Goal: Obtain resource: Obtain resource

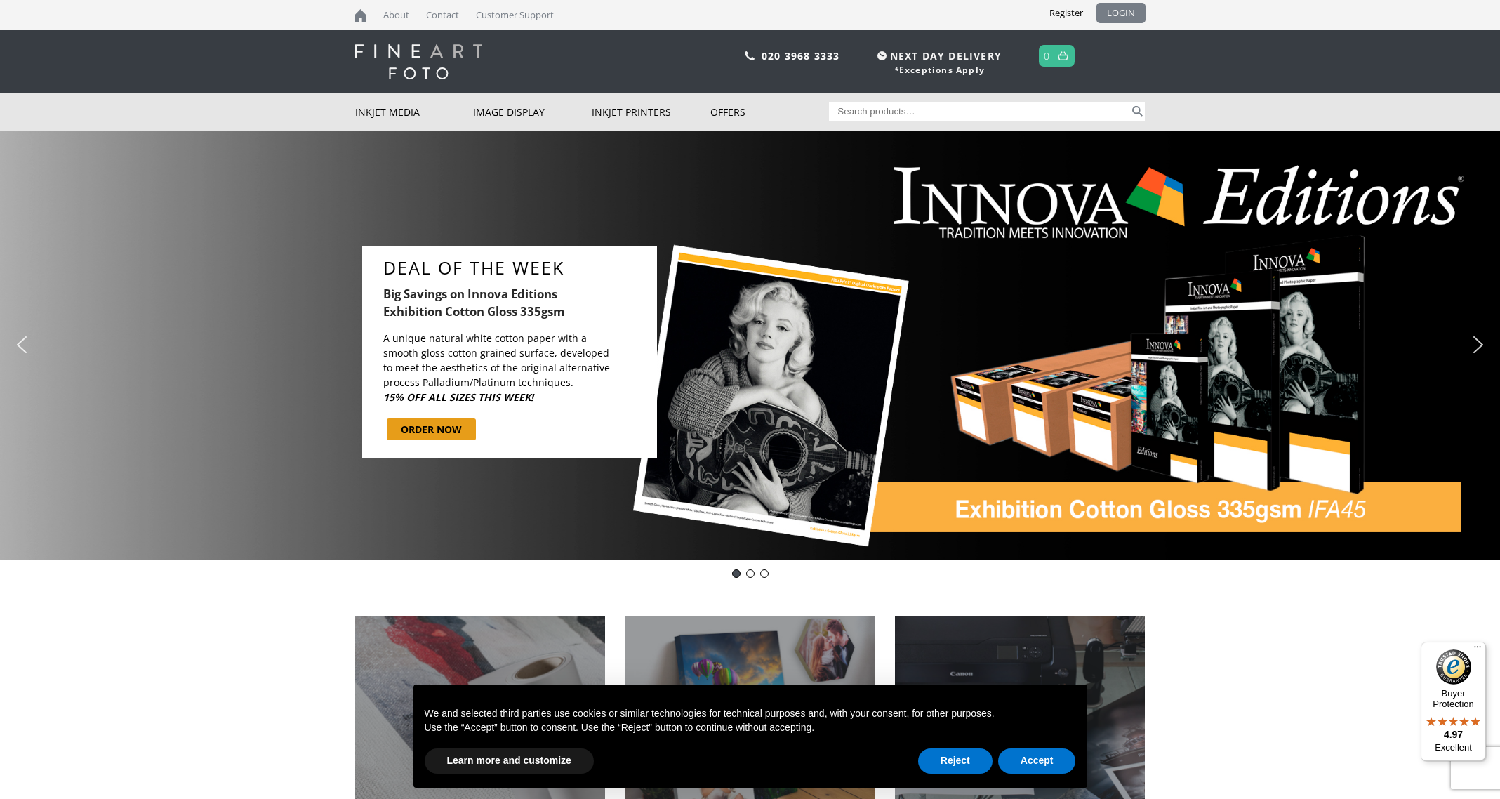
click at [1124, 15] on link "LOGIN" at bounding box center [1120, 13] width 49 height 20
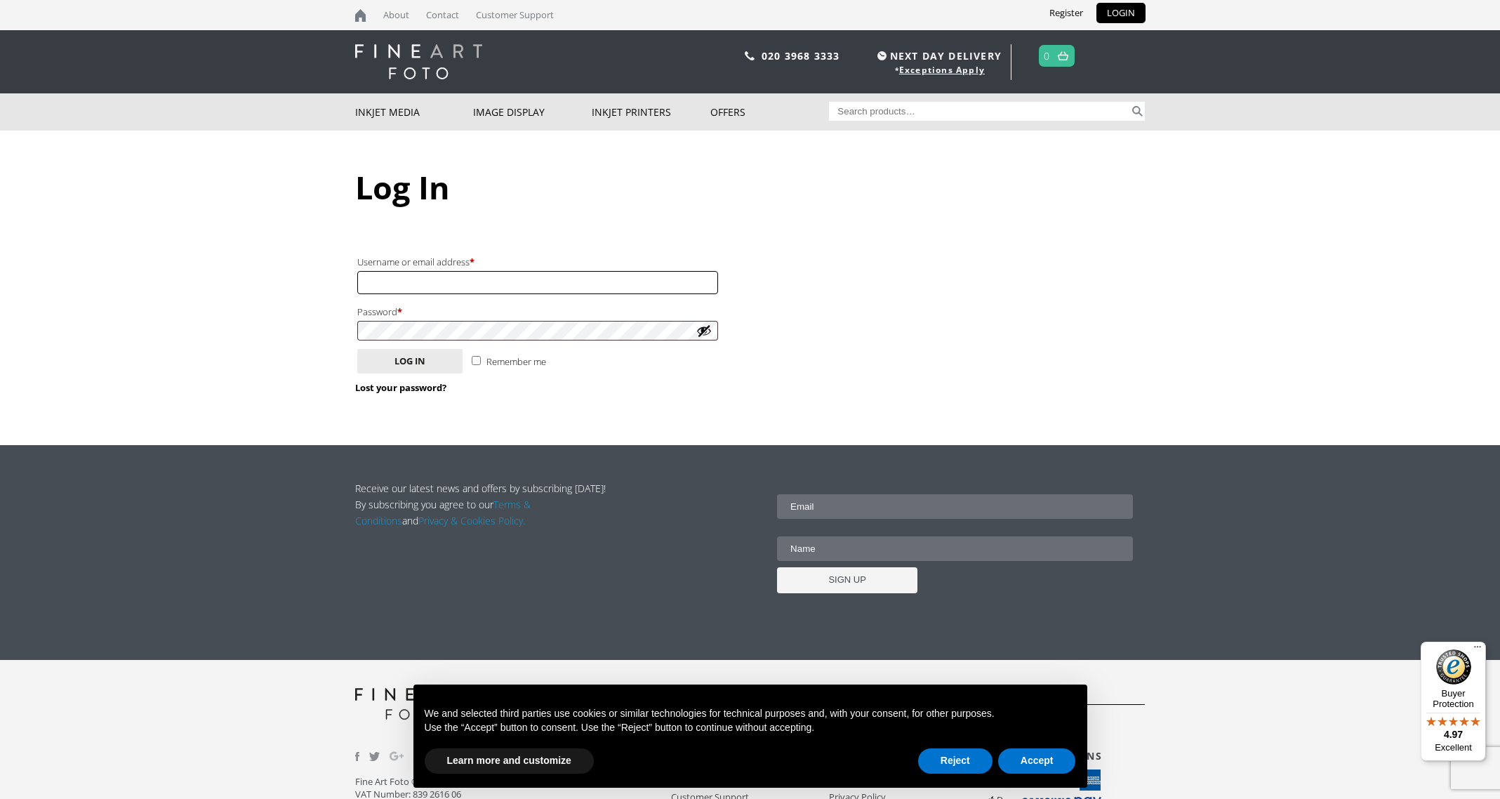
type input "[EMAIL_ADDRESS][DOMAIN_NAME]"
click at [409, 357] on button "Log in" at bounding box center [409, 361] width 105 height 25
click at [408, 364] on button "Log in" at bounding box center [409, 361] width 105 height 25
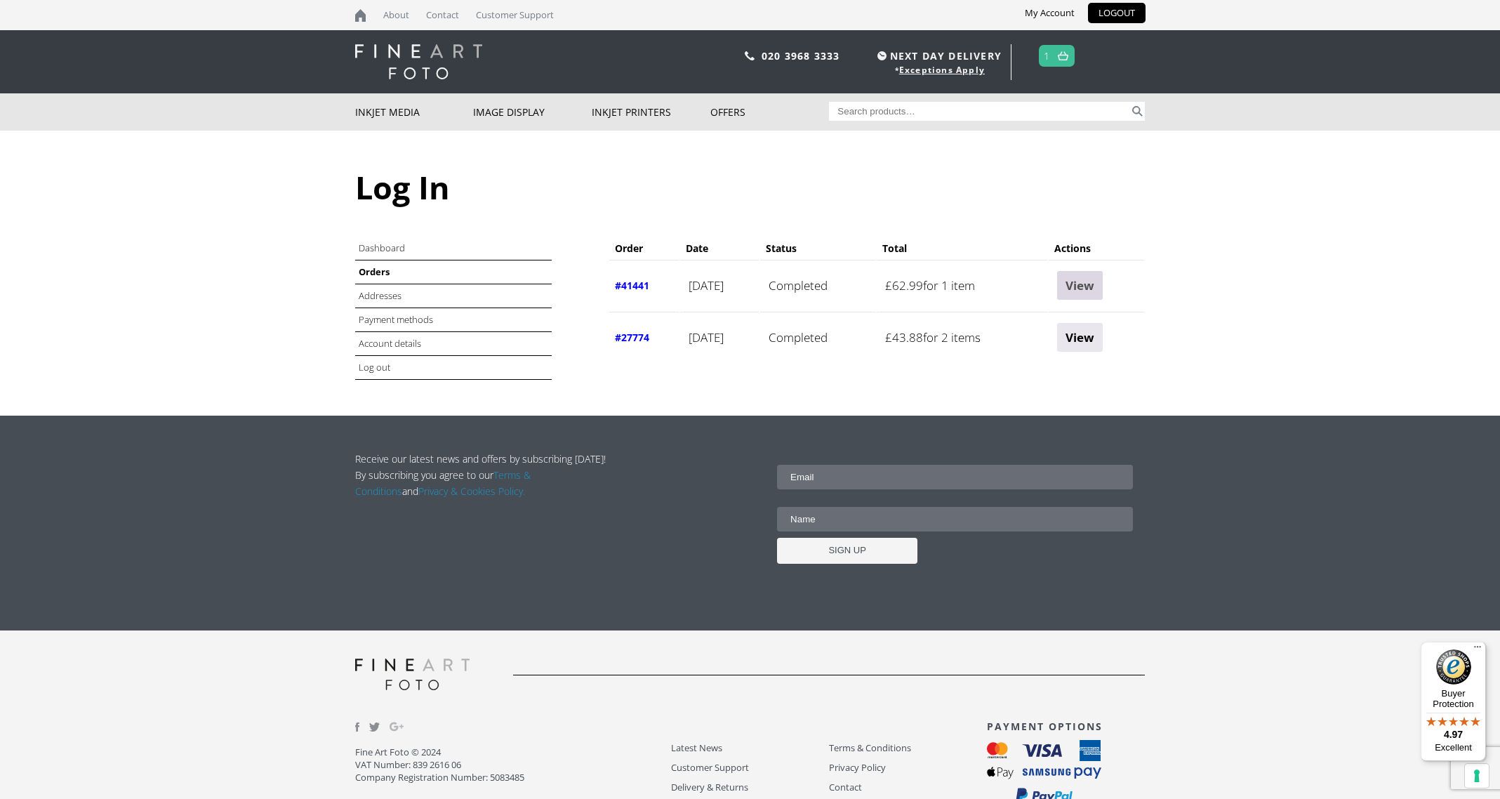
click at [1102, 288] on link "View" at bounding box center [1080, 285] width 46 height 29
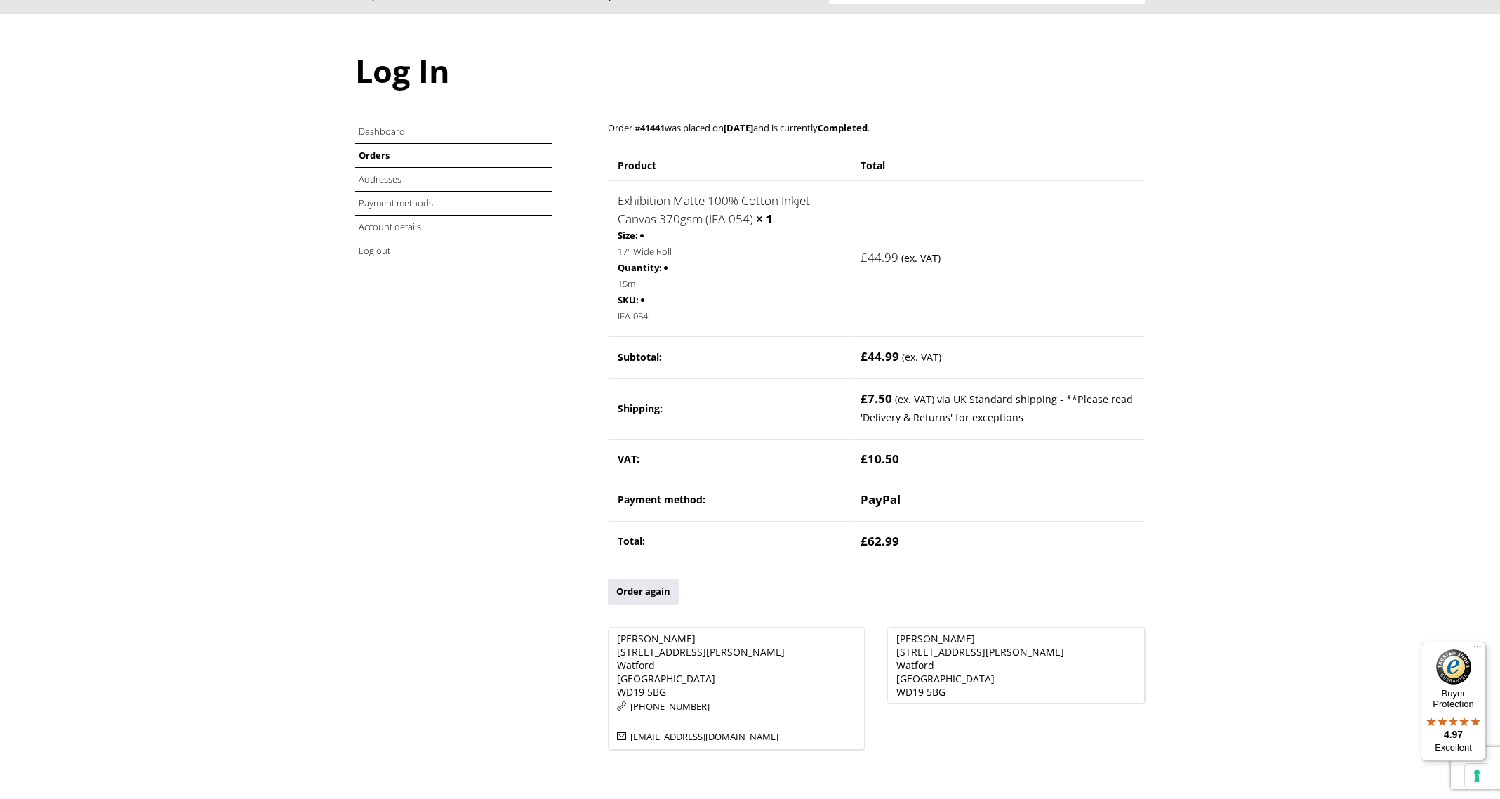
scroll to position [117, 0]
click at [730, 220] on link "Exhibition Matte 100% Cotton Inkjet Canvas 370gsm (IFA-054)" at bounding box center [714, 209] width 192 height 34
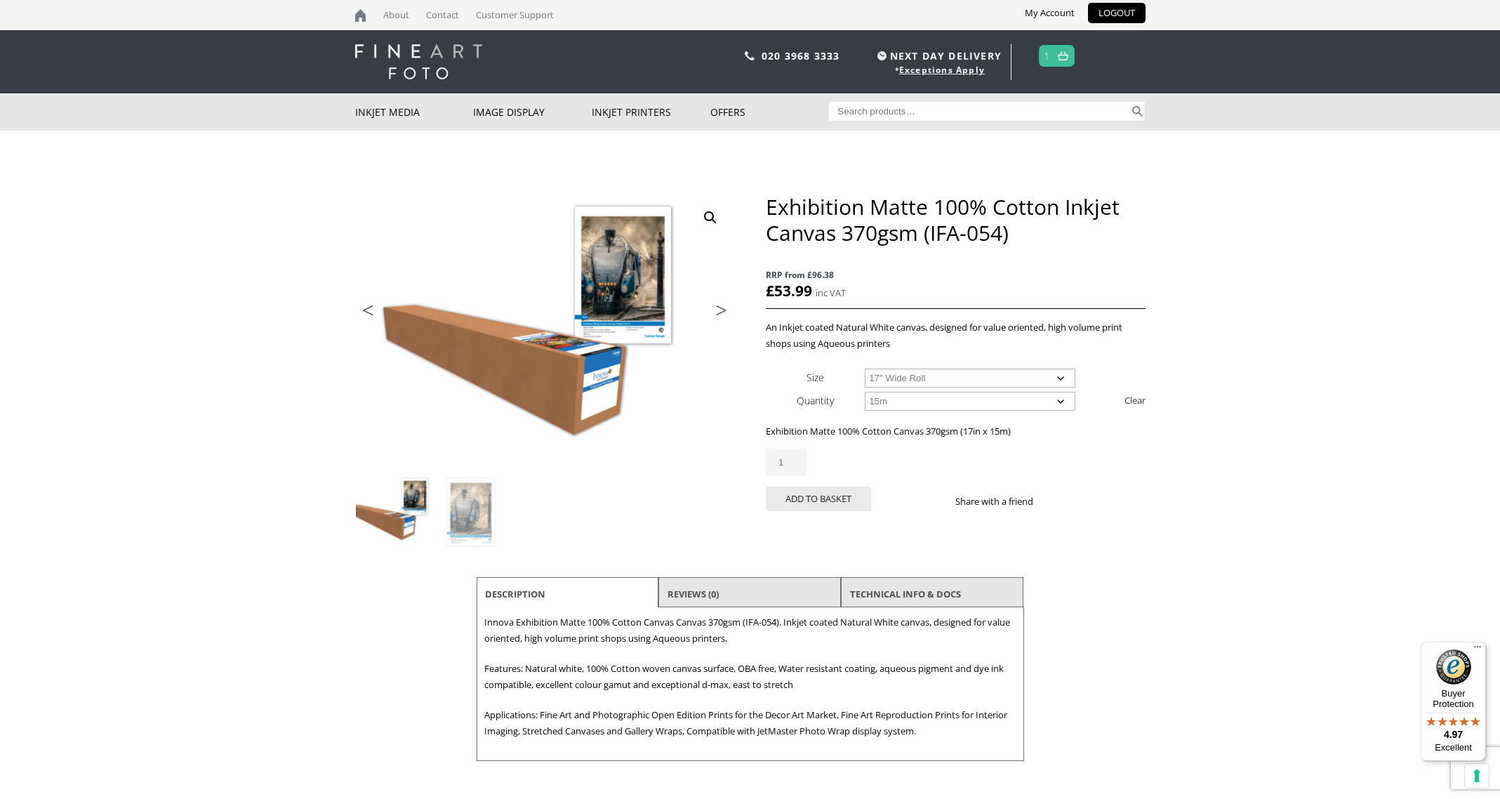
click at [928, 110] on input "Search for:" at bounding box center [979, 111] width 300 height 19
type input "1"
type input "i"
type input "profiles"
click at [1137, 111] on button "Search" at bounding box center [1137, 111] width 16 height 19
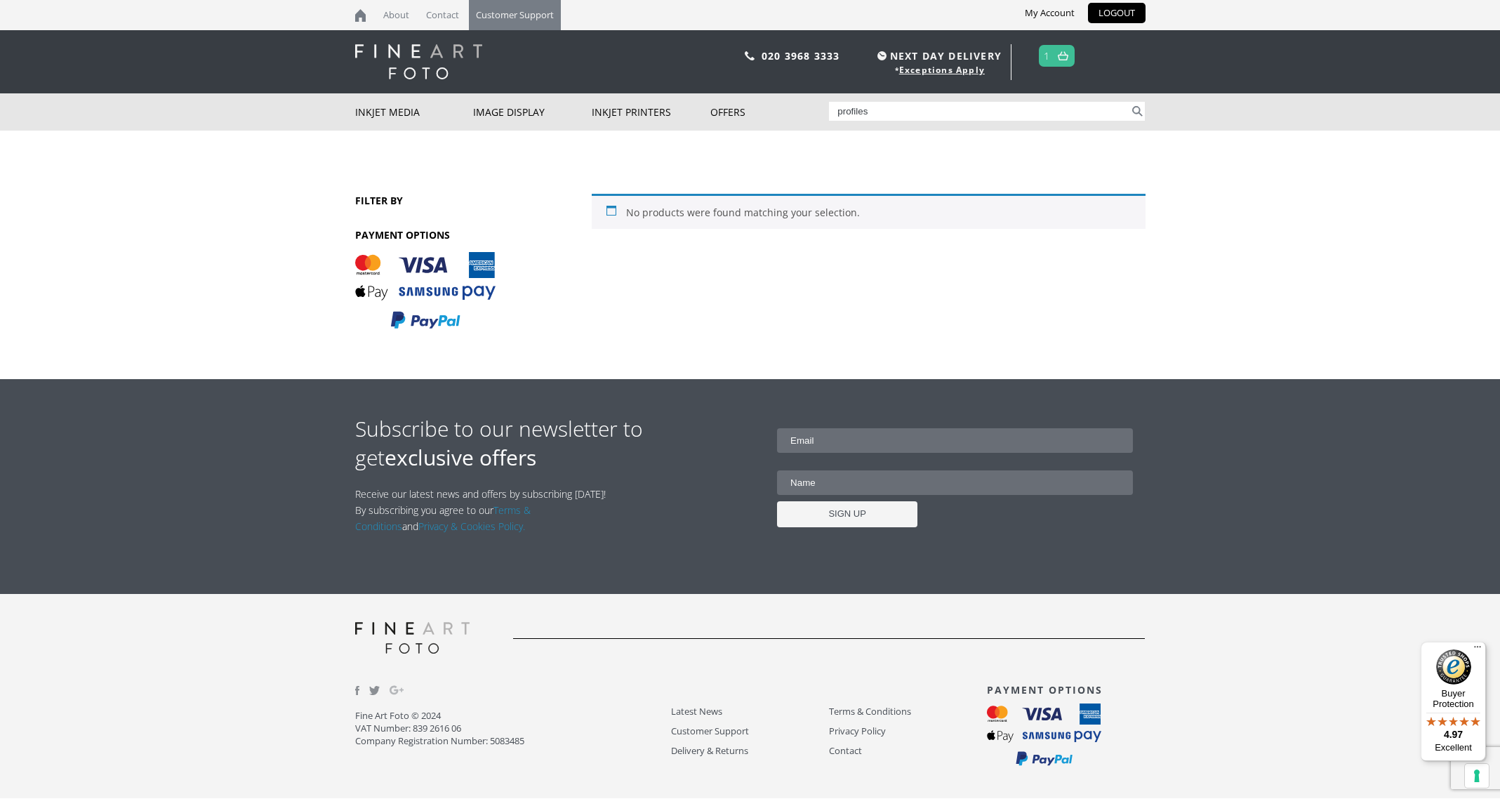
click at [508, 17] on link "Customer Support" at bounding box center [515, 15] width 92 height 30
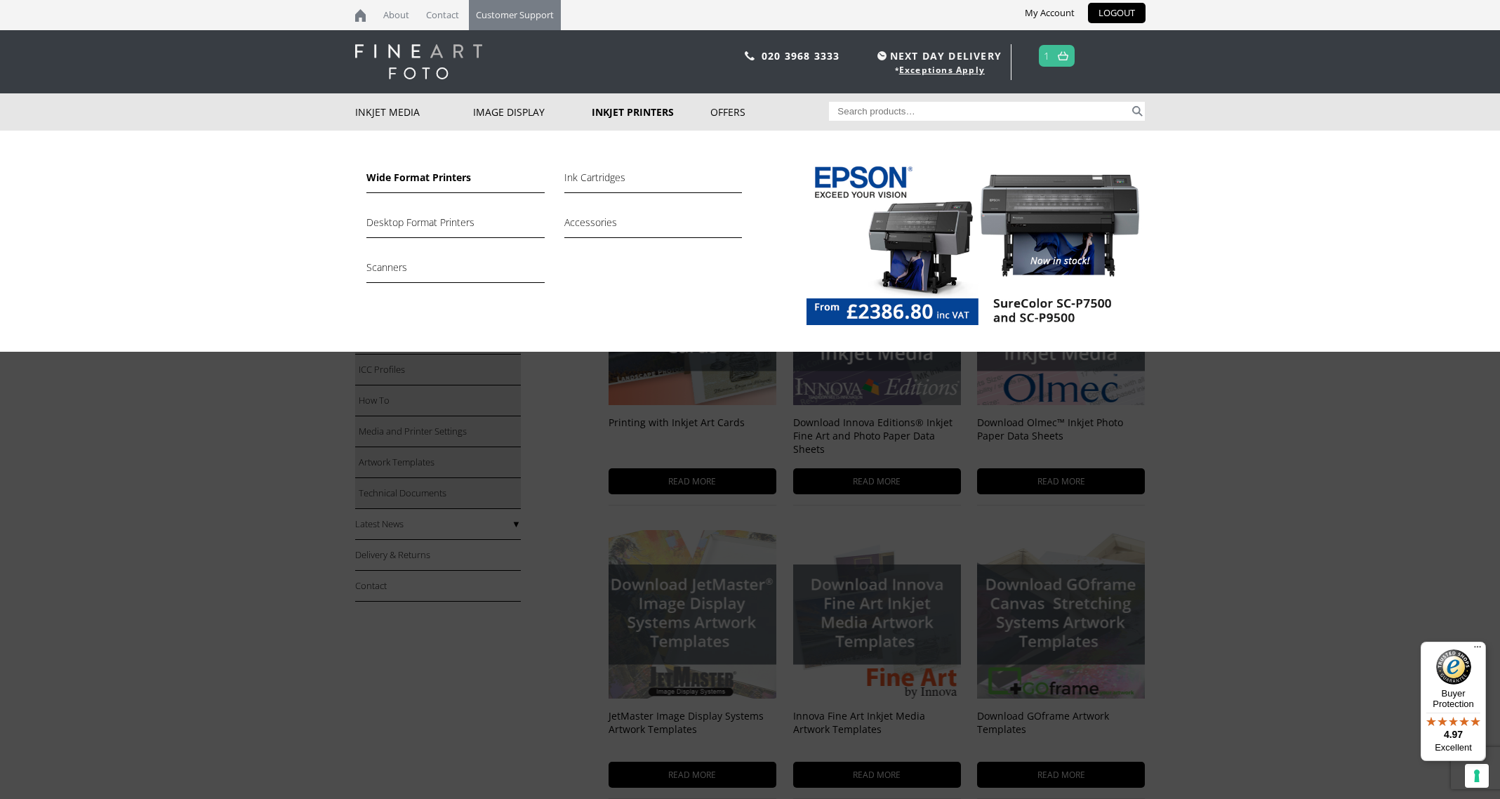
click at [408, 176] on link "Wide Format Printers" at bounding box center [455, 181] width 178 height 24
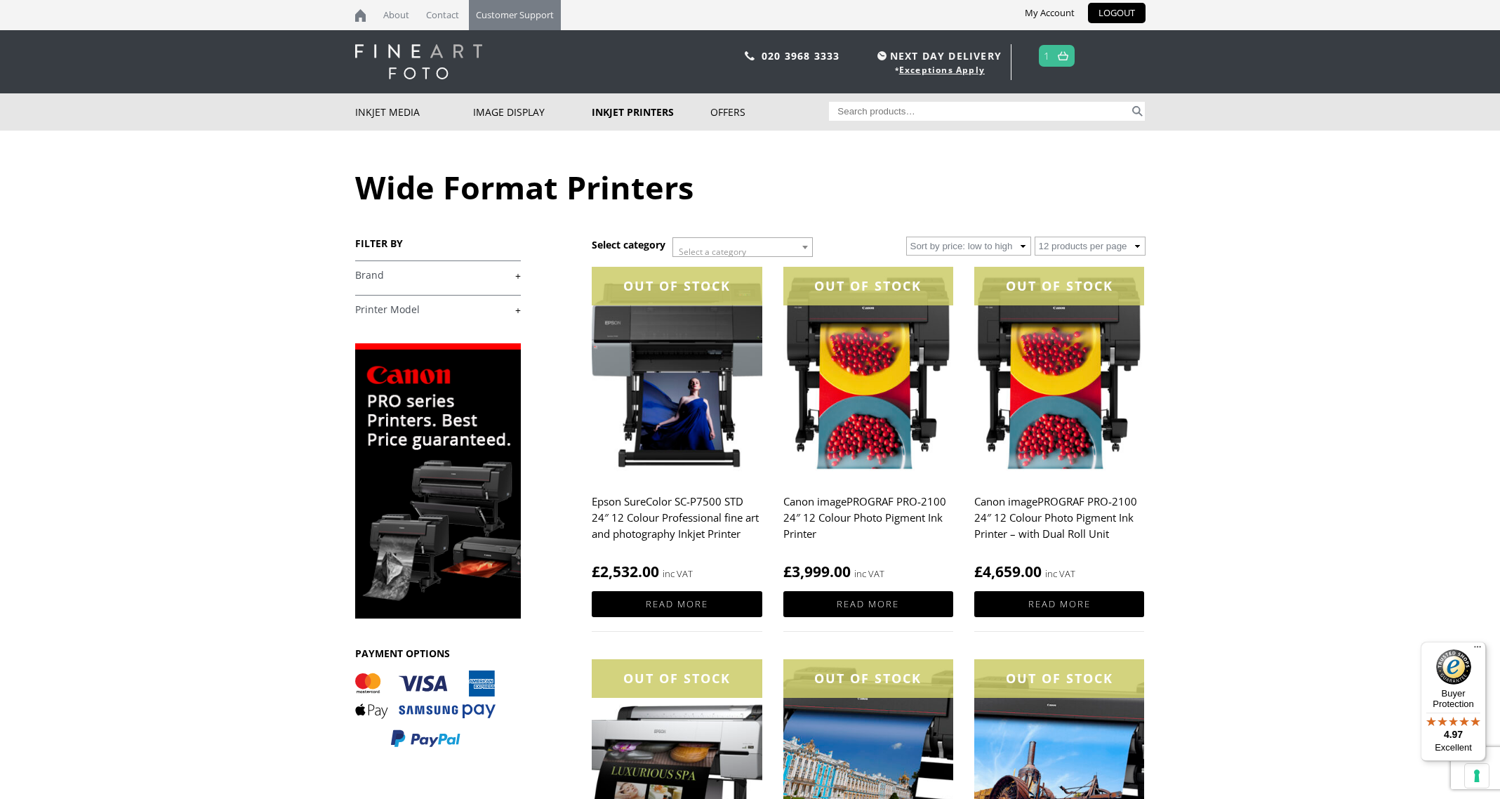
click at [516, 15] on link "Customer Support" at bounding box center [515, 15] width 92 height 30
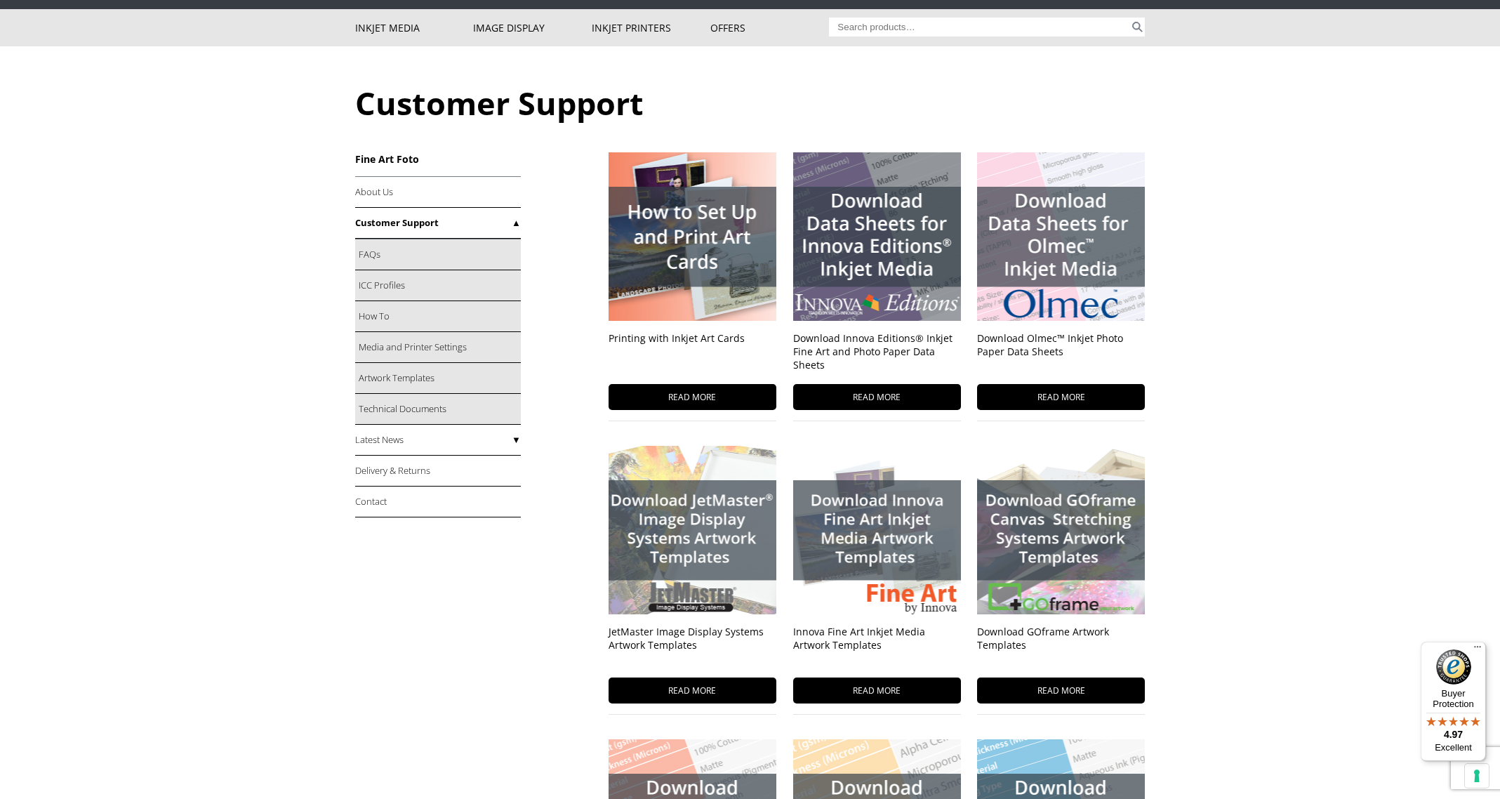
scroll to position [88, 0]
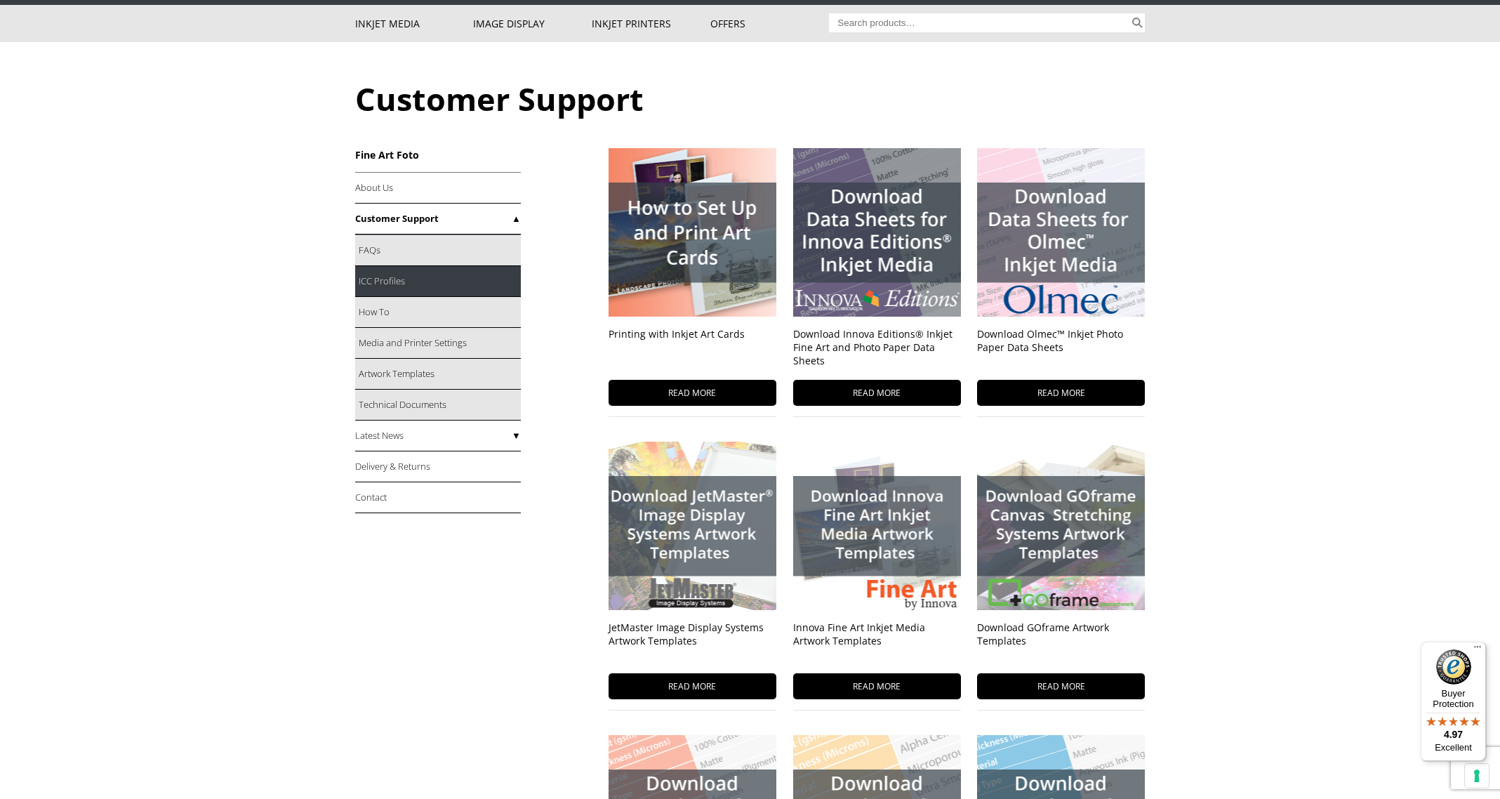
click at [384, 281] on link "ICC Profiles" at bounding box center [438, 281] width 166 height 31
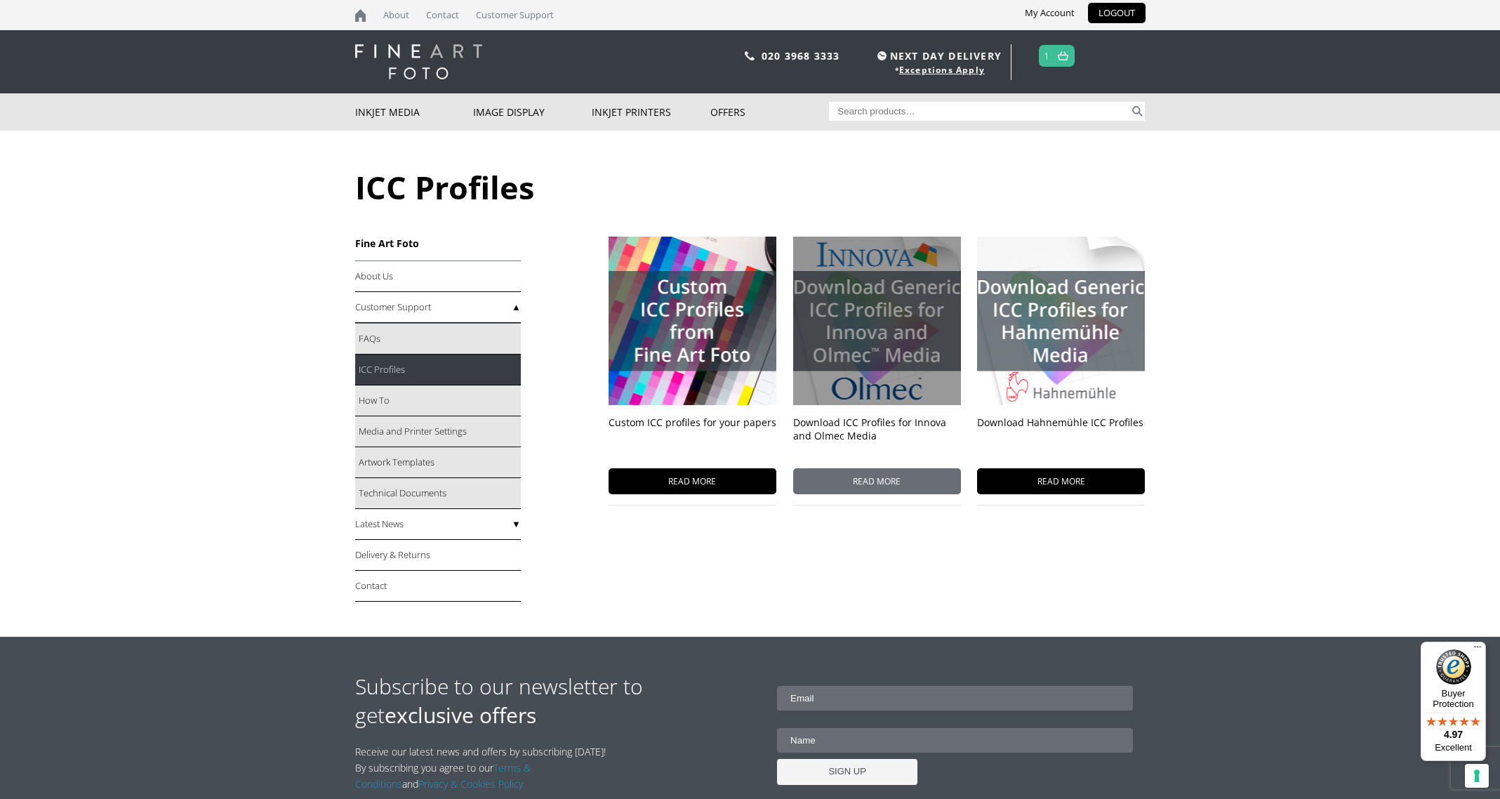
scroll to position [1, 0]
click at [877, 302] on div at bounding box center [877, 320] width 168 height 168
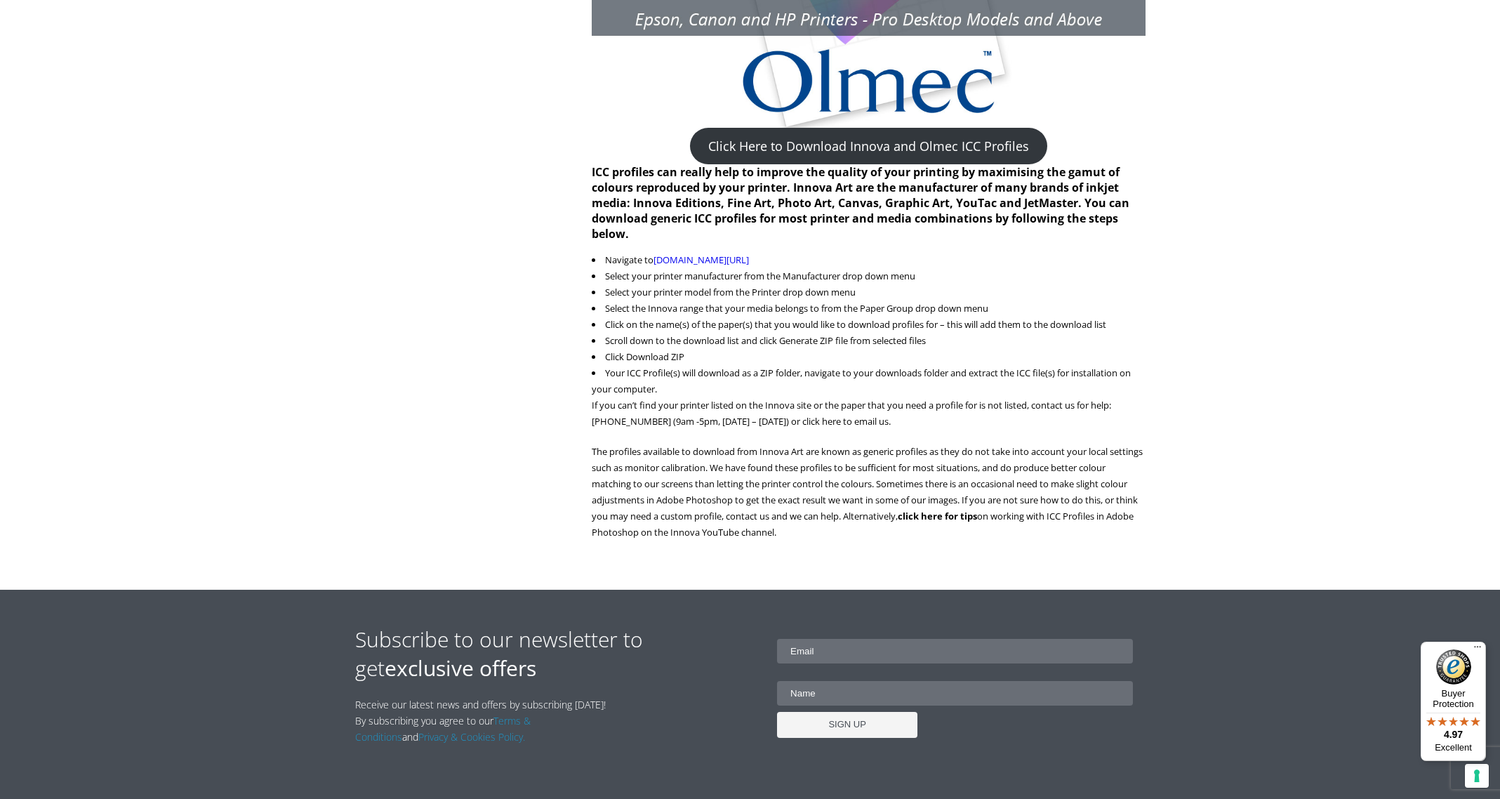
scroll to position [413, 0]
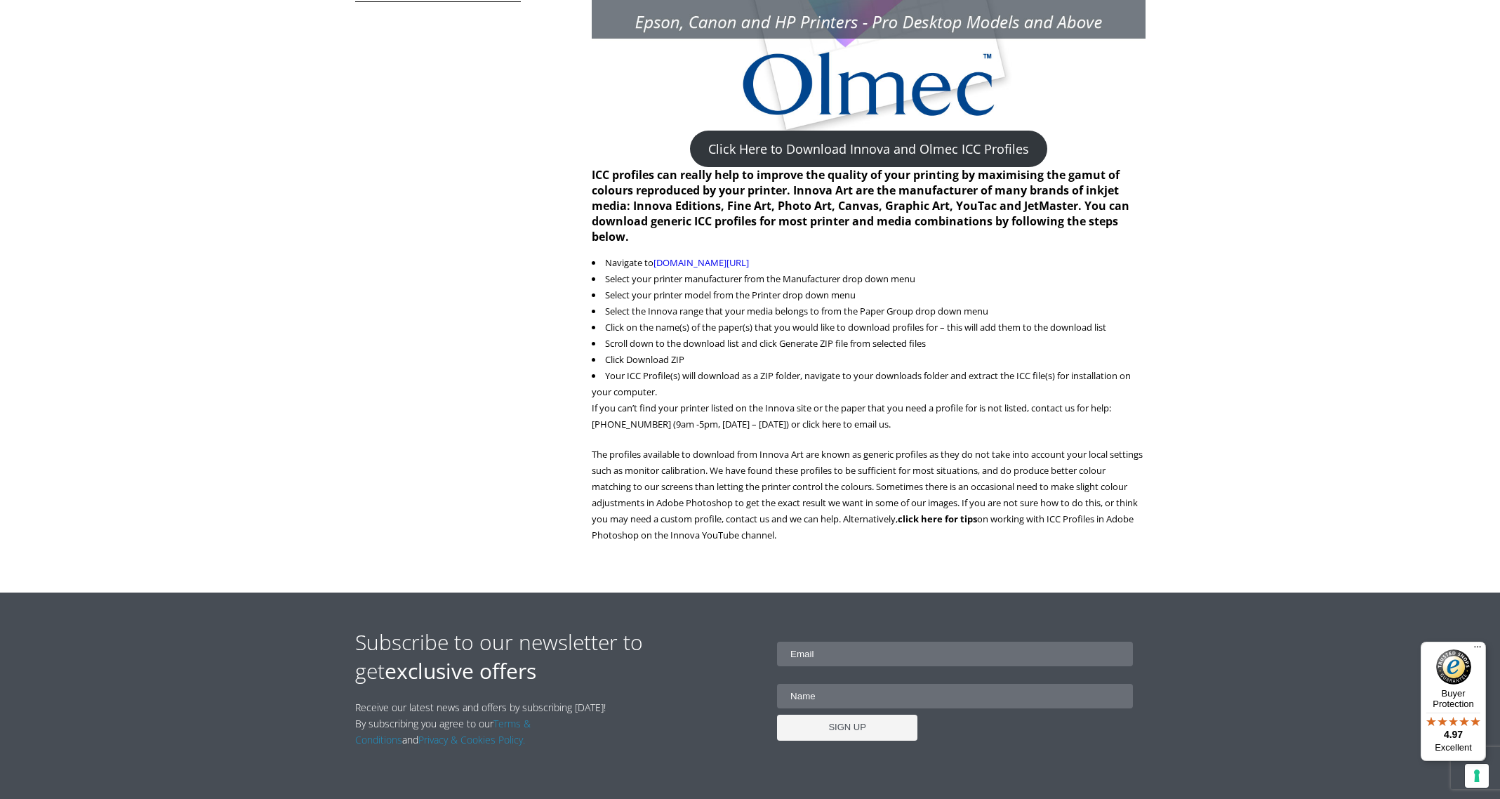
click at [905, 152] on link "Click Here to Download Innova and Olmec ICC Profiles" at bounding box center [868, 149] width 357 height 36
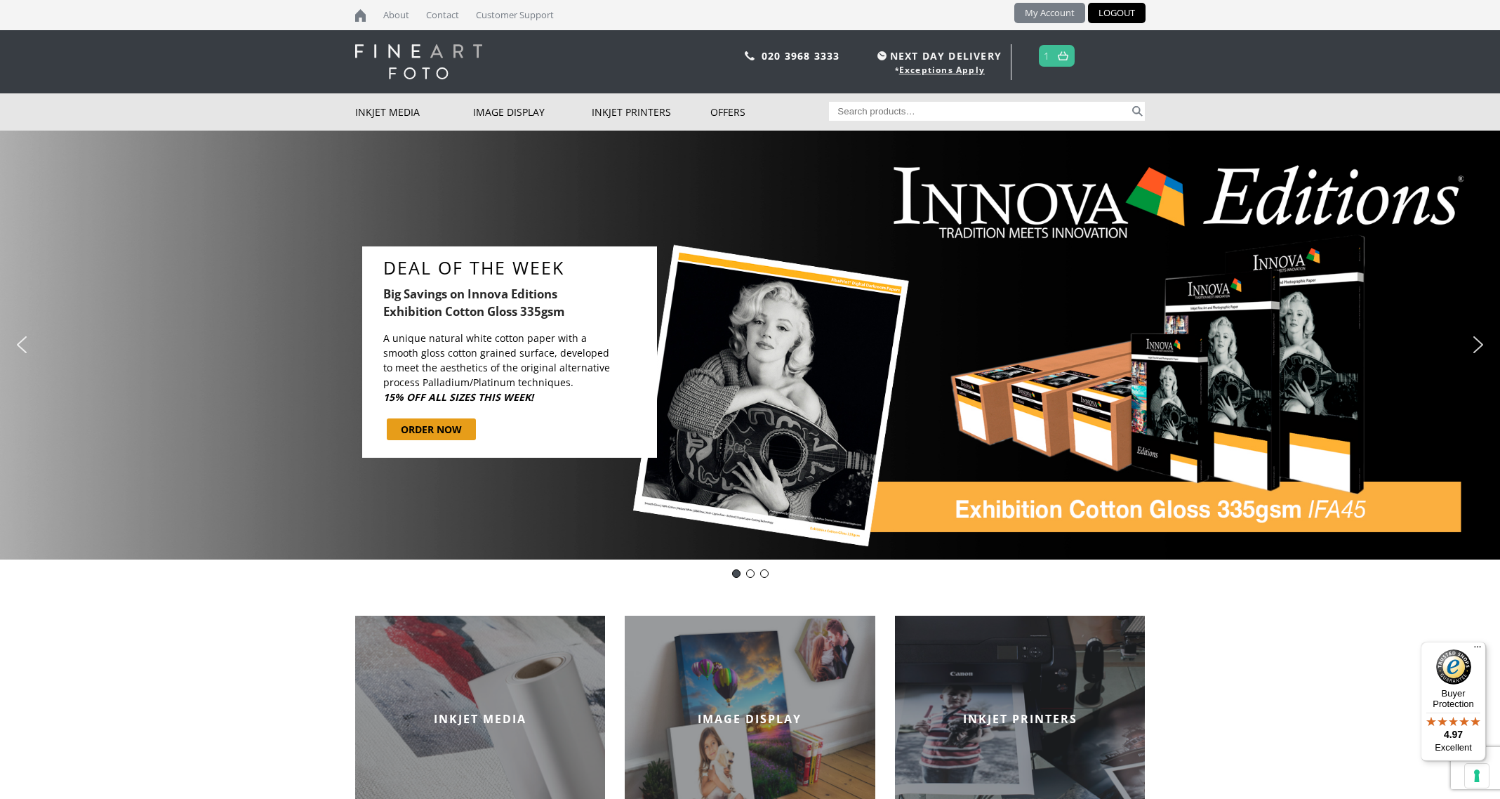
click at [1048, 13] on link "My Account" at bounding box center [1049, 13] width 71 height 20
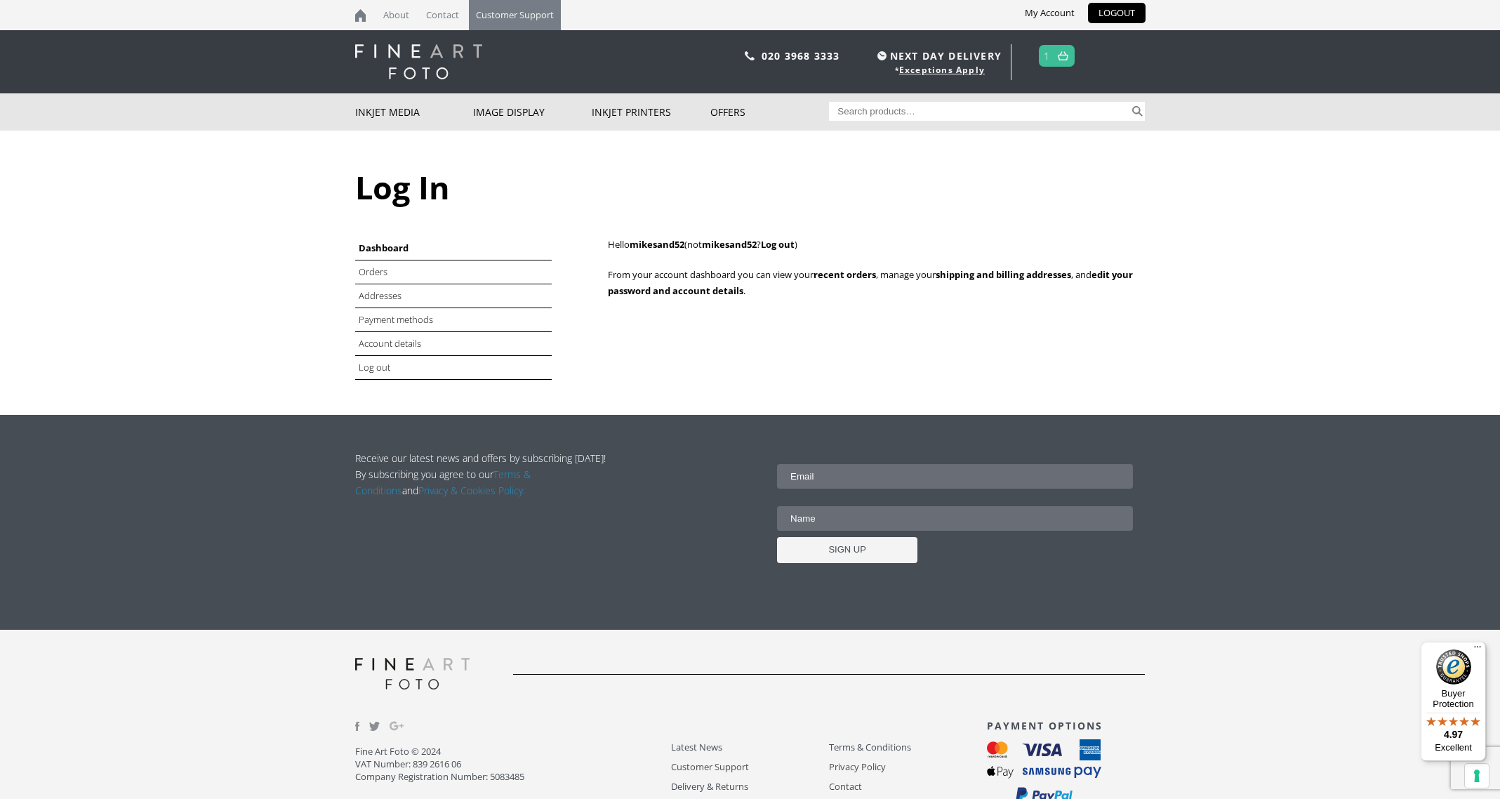
click at [514, 14] on link "Customer Support" at bounding box center [515, 15] width 92 height 30
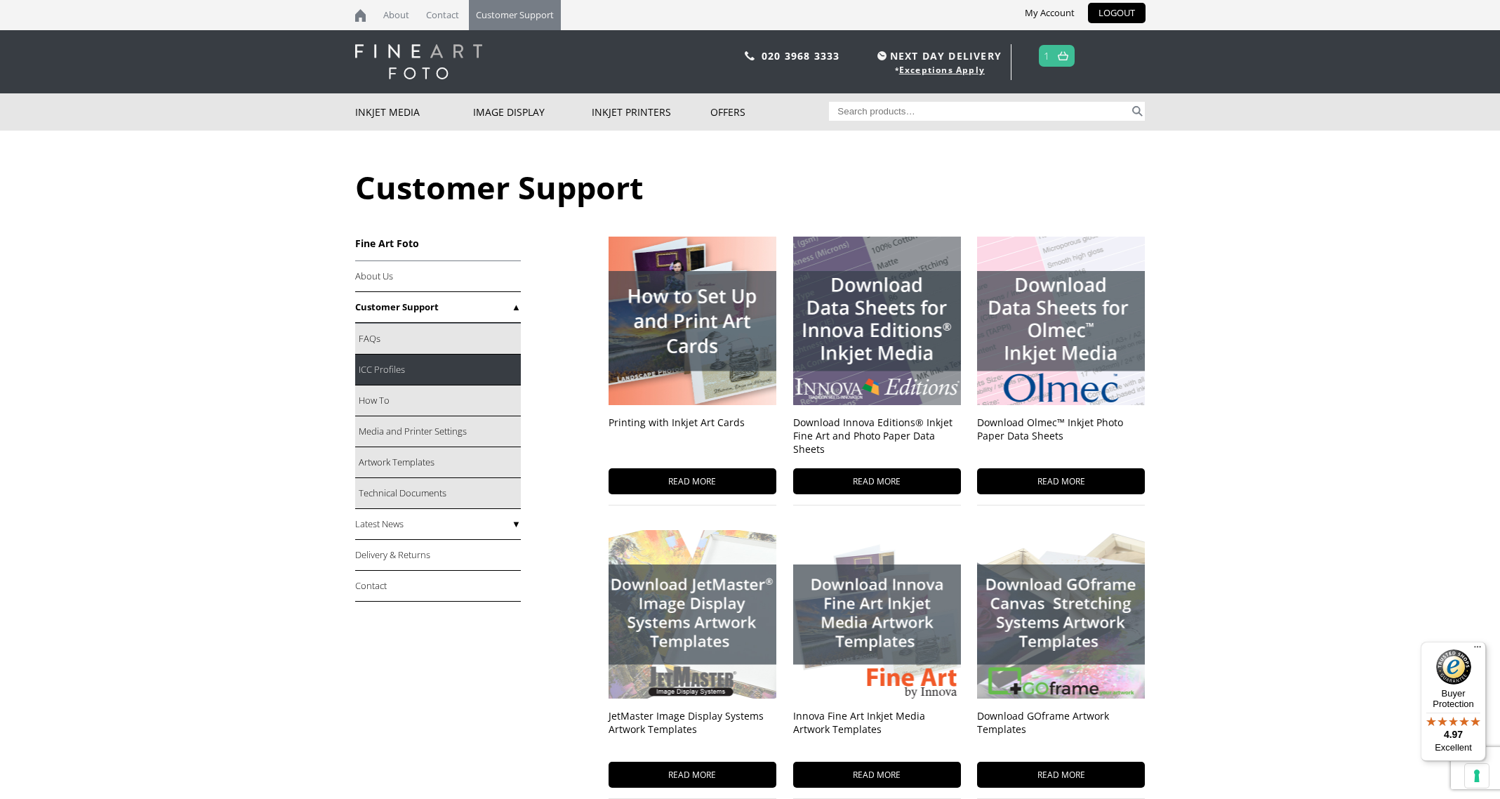
click at [465, 368] on link "ICC Profiles" at bounding box center [438, 369] width 166 height 31
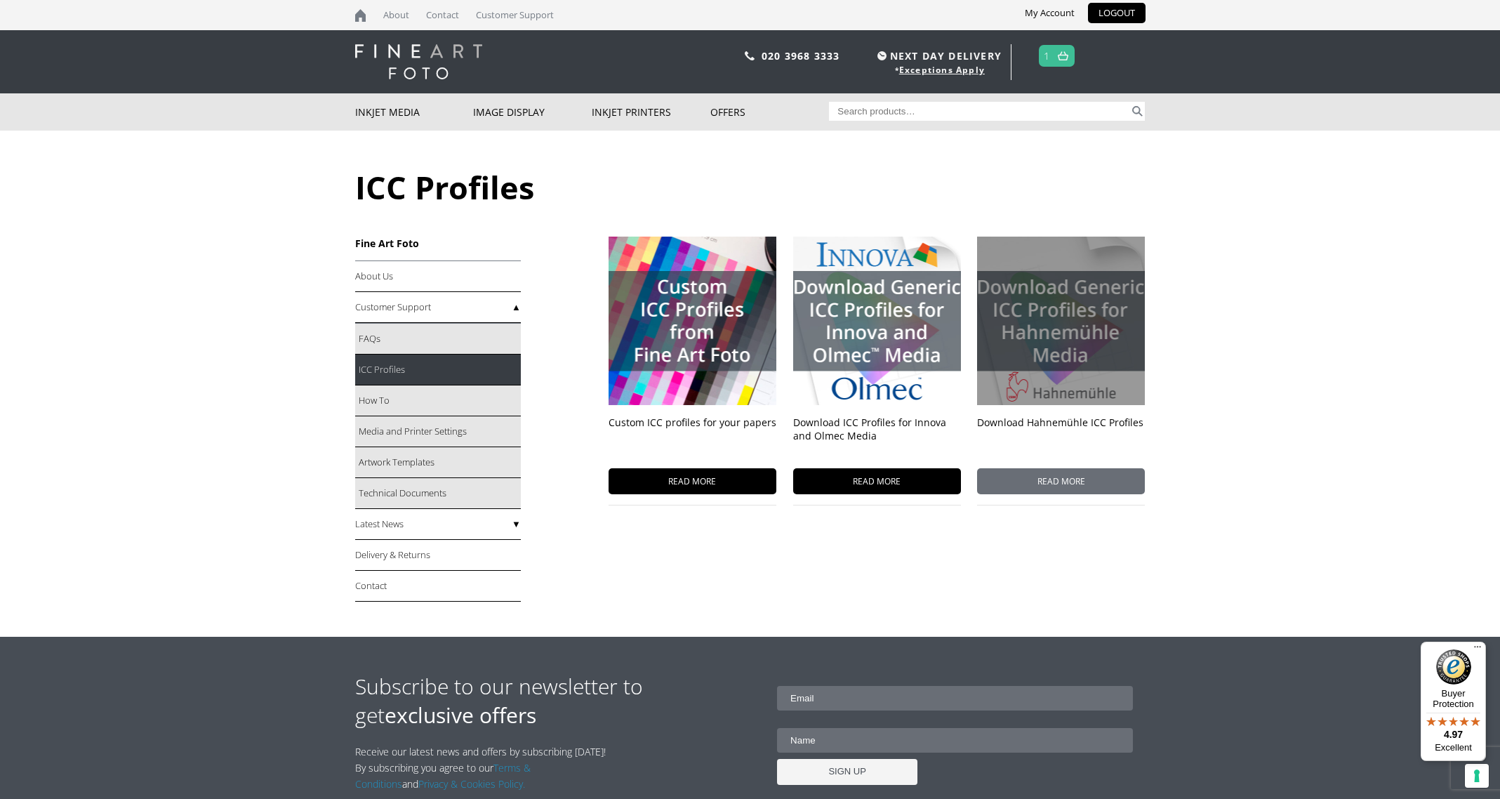
click at [1057, 340] on div at bounding box center [1061, 320] width 168 height 168
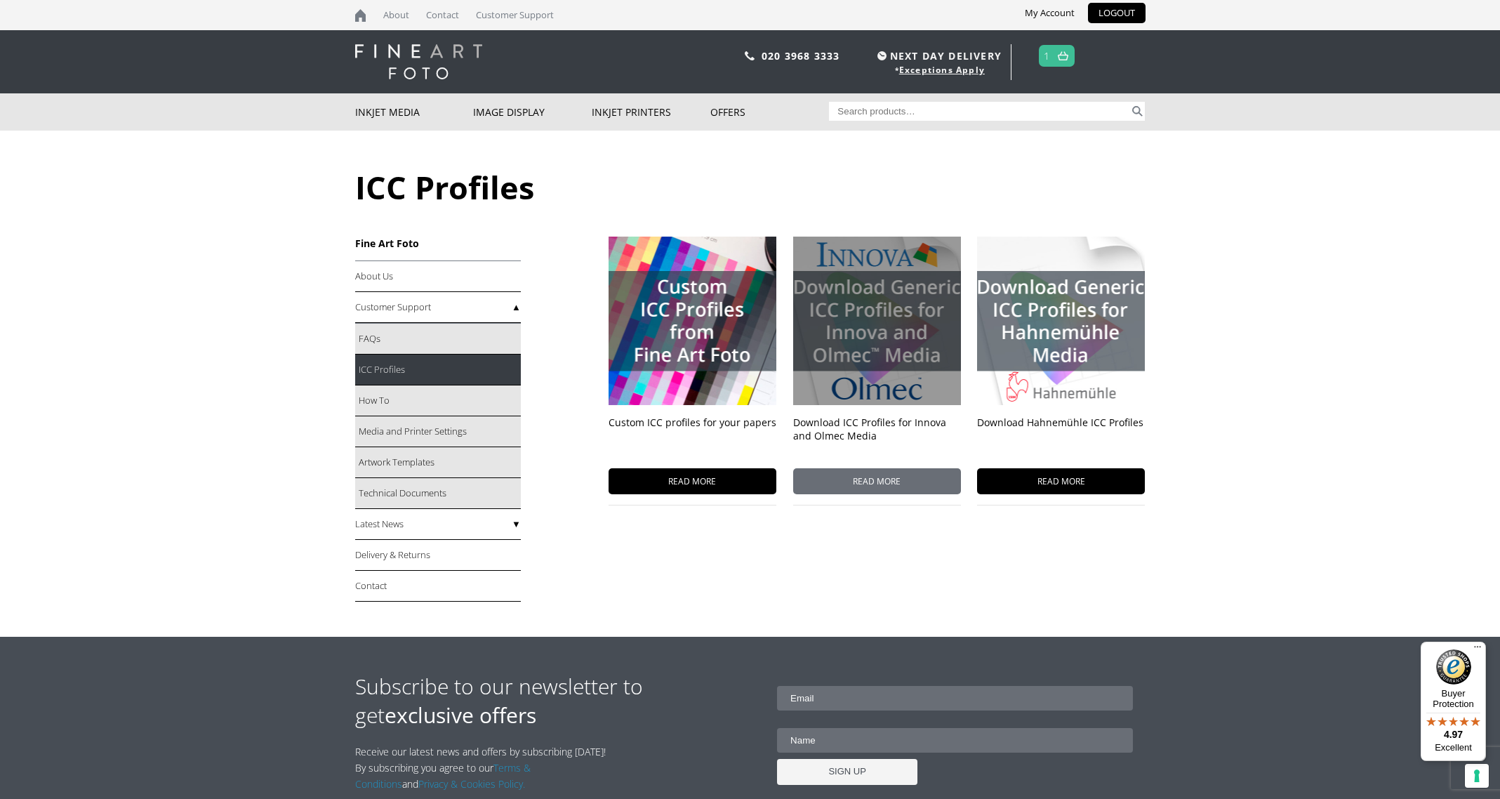
click at [895, 333] on div at bounding box center [877, 320] width 168 height 168
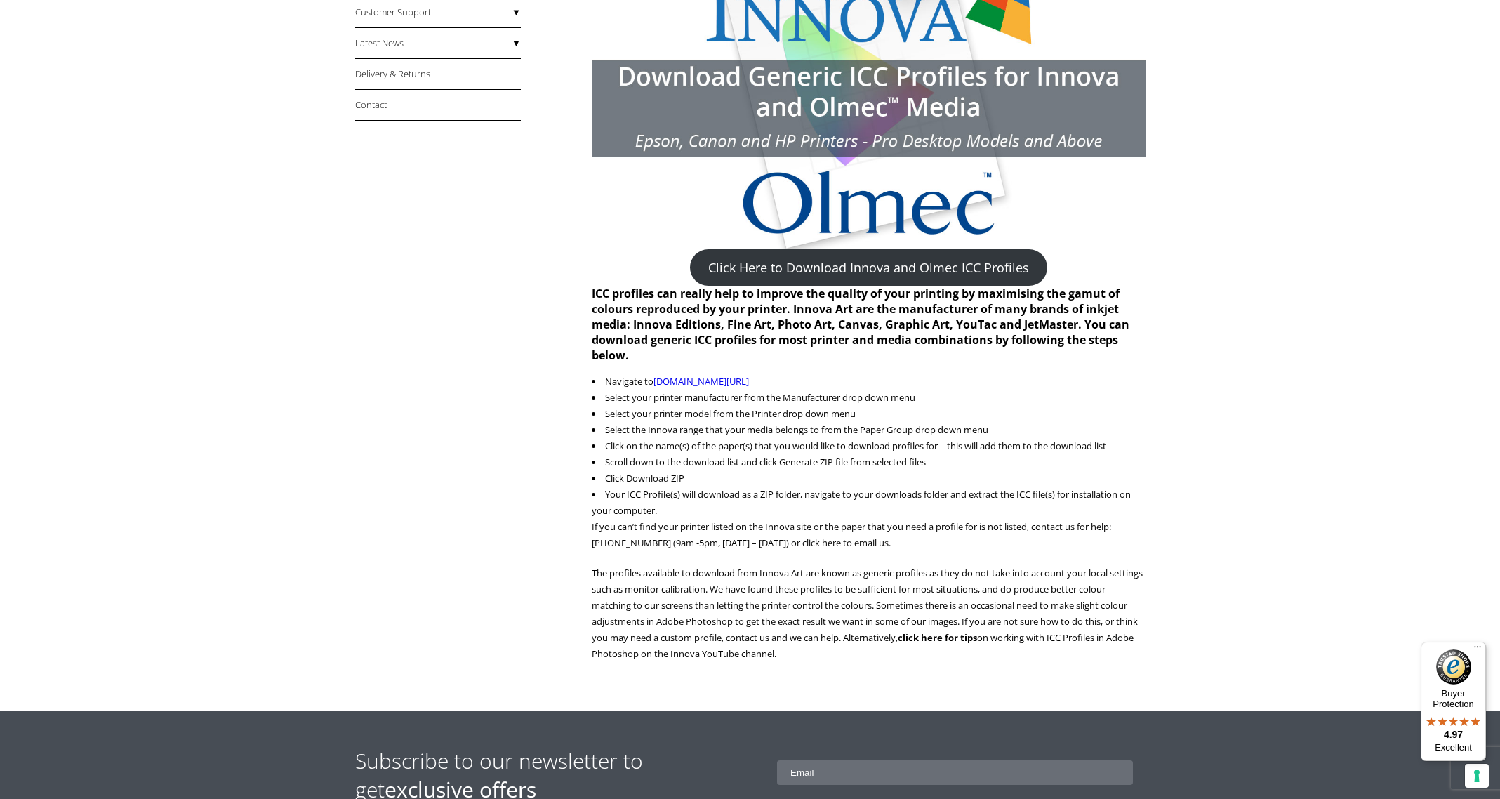
scroll to position [318, 0]
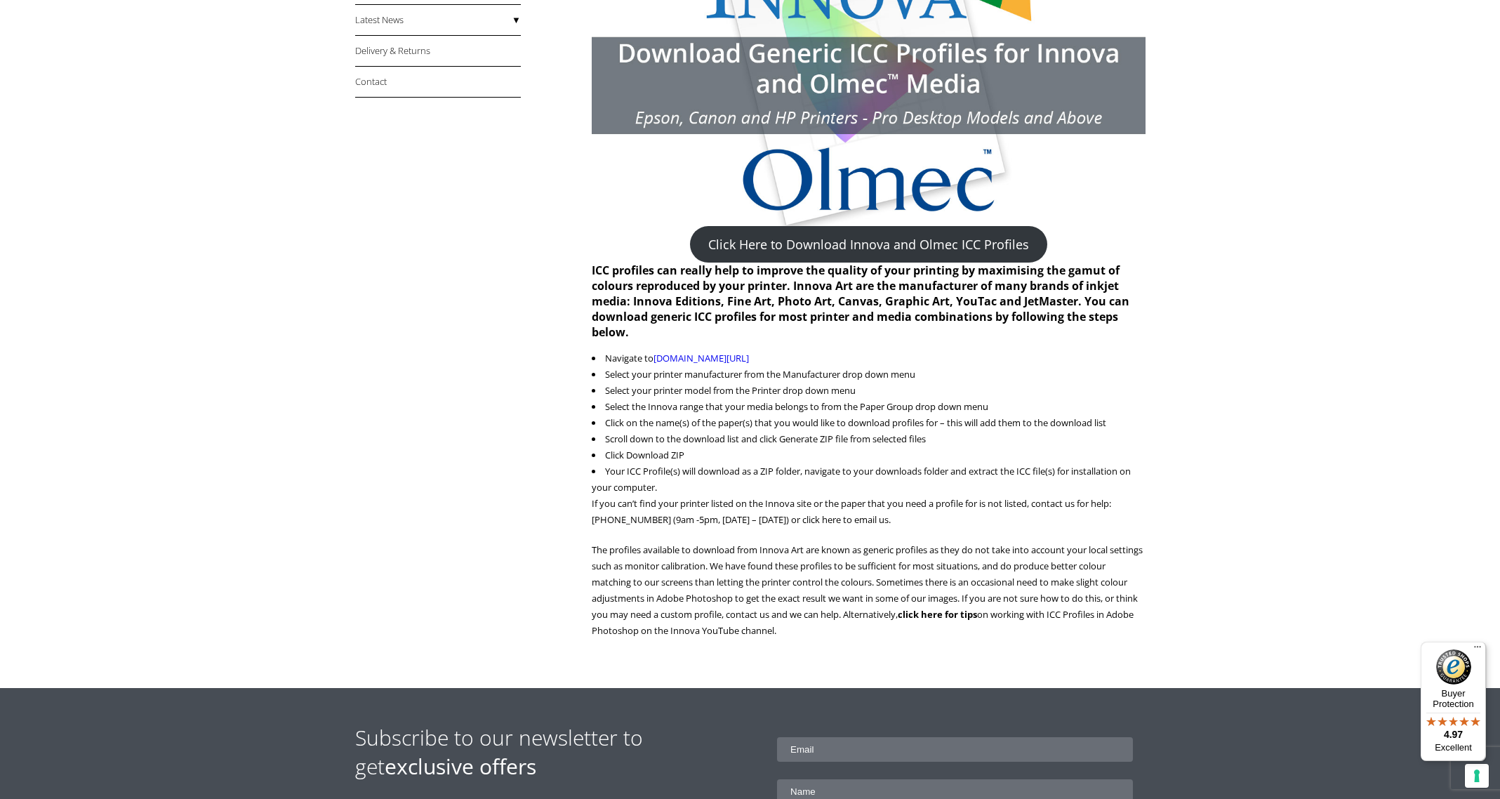
click at [900, 238] on link "Click Here to Download Innova and Olmec ICC Profiles" at bounding box center [868, 244] width 357 height 36
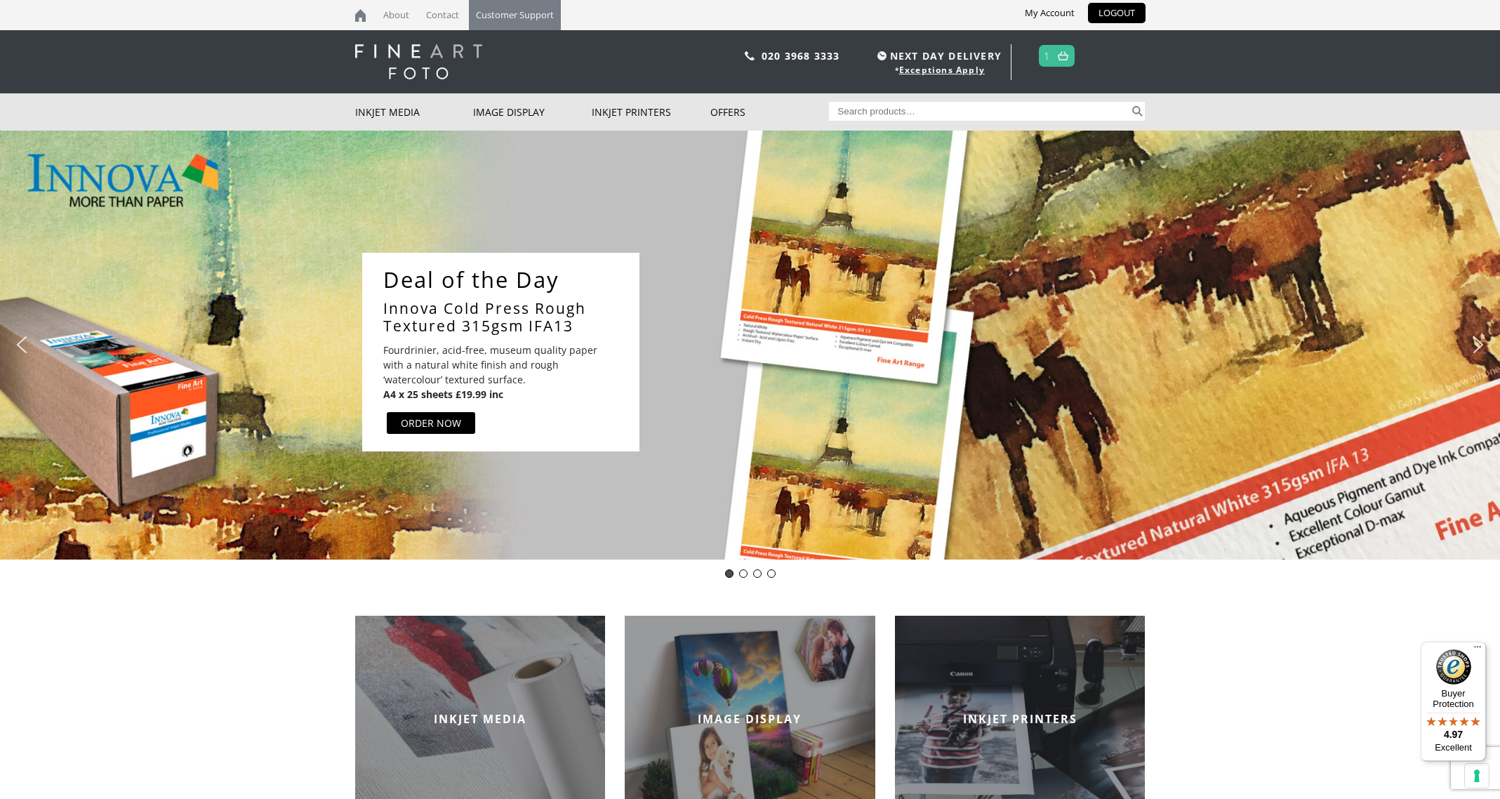
click at [528, 11] on link "Customer Support" at bounding box center [515, 15] width 92 height 30
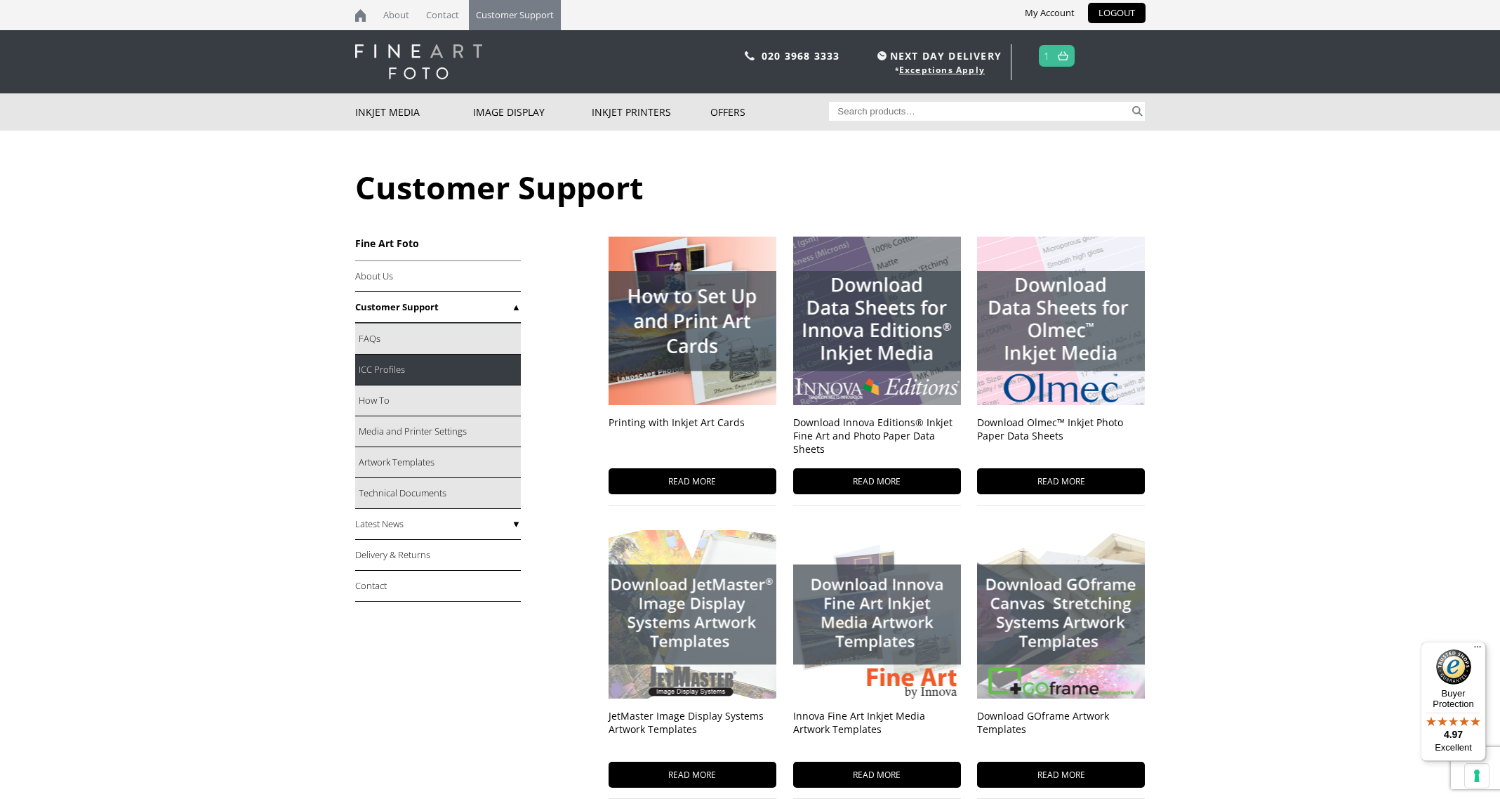
click at [415, 367] on link "ICC Profiles" at bounding box center [438, 369] width 166 height 31
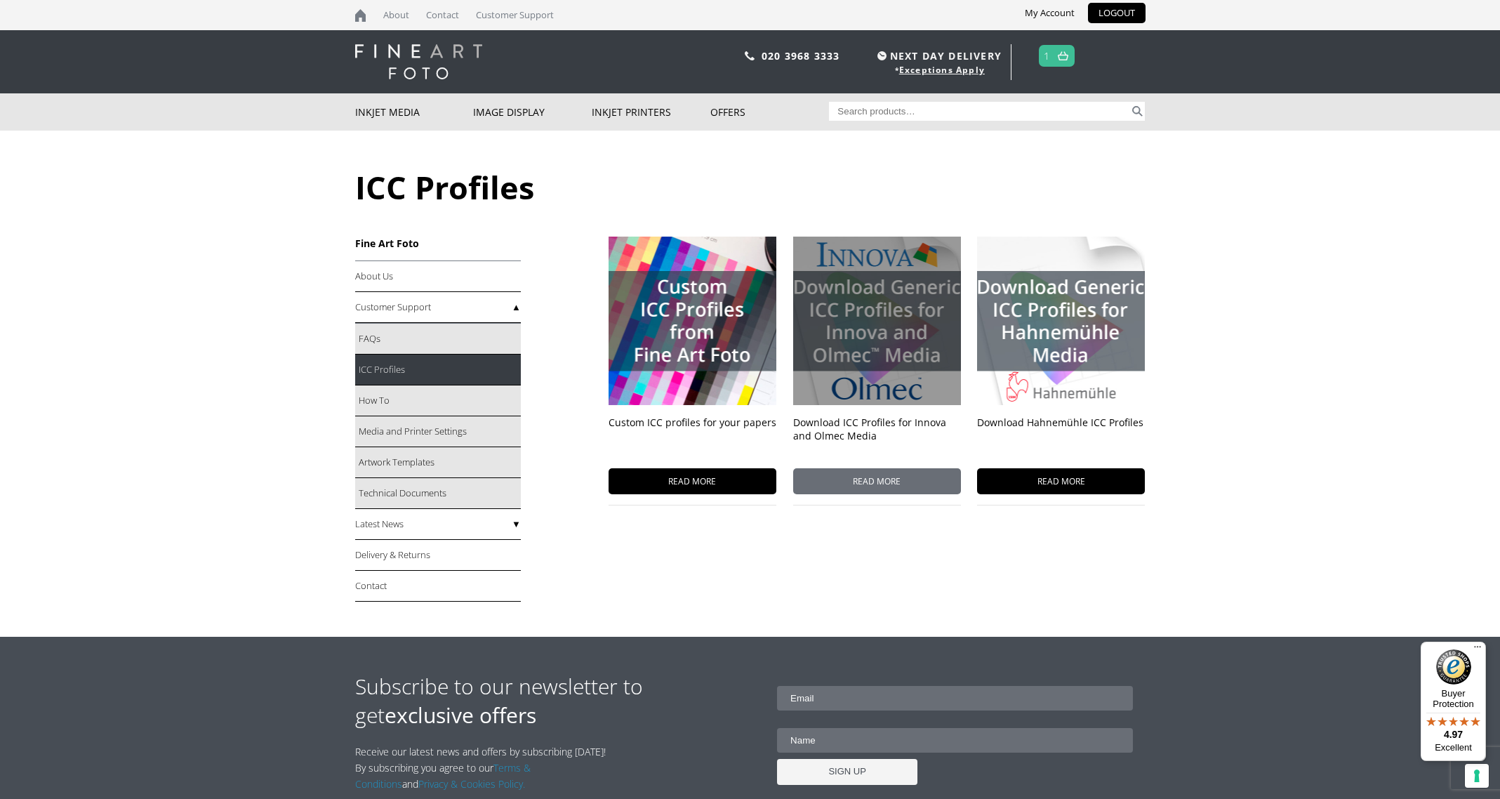
click at [859, 347] on div at bounding box center [877, 320] width 168 height 168
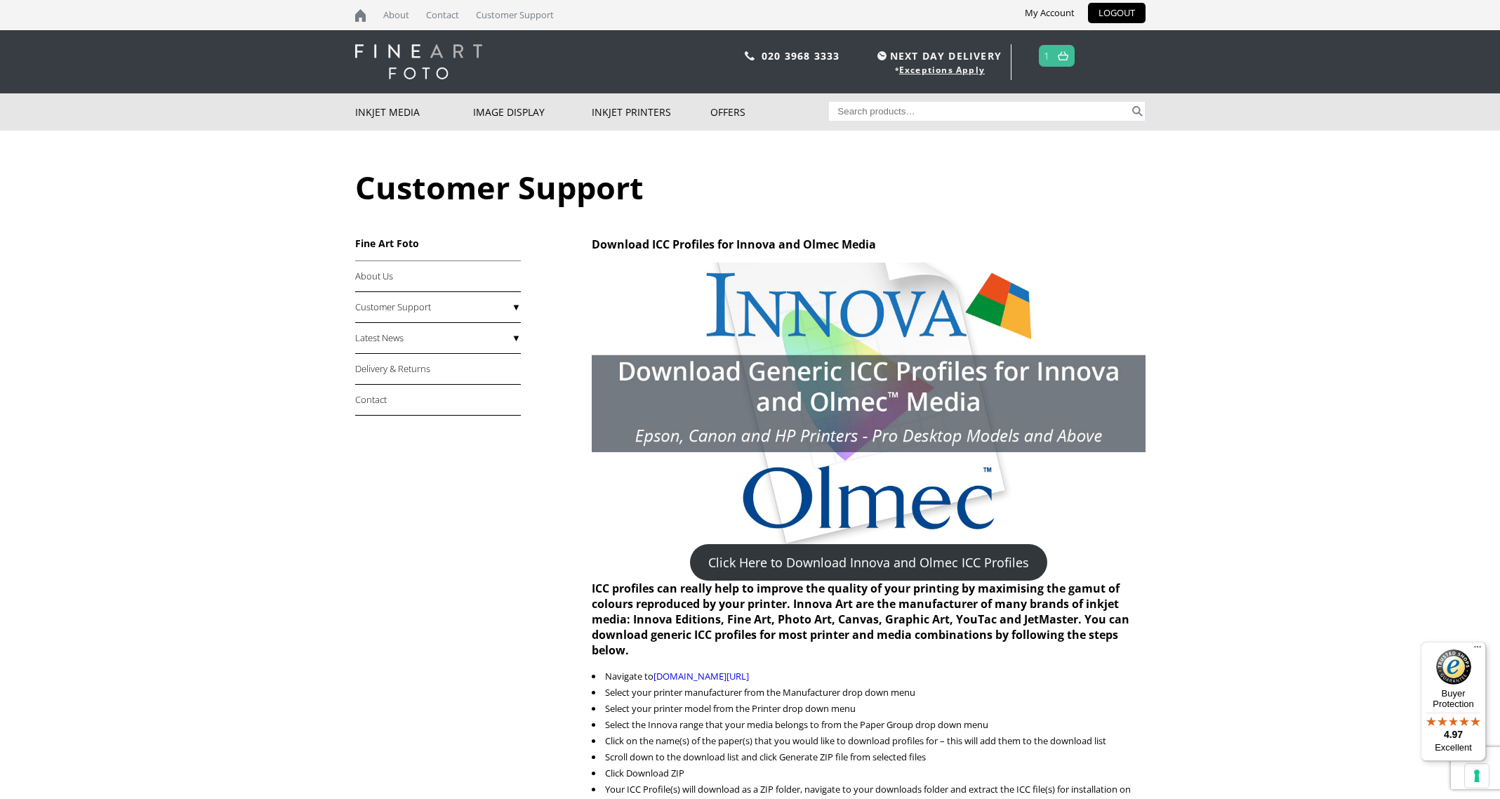
click at [884, 561] on link "Click Here to Download Innova and Olmec ICC Profiles" at bounding box center [868, 562] width 357 height 36
